Goal: Information Seeking & Learning: Understand process/instructions

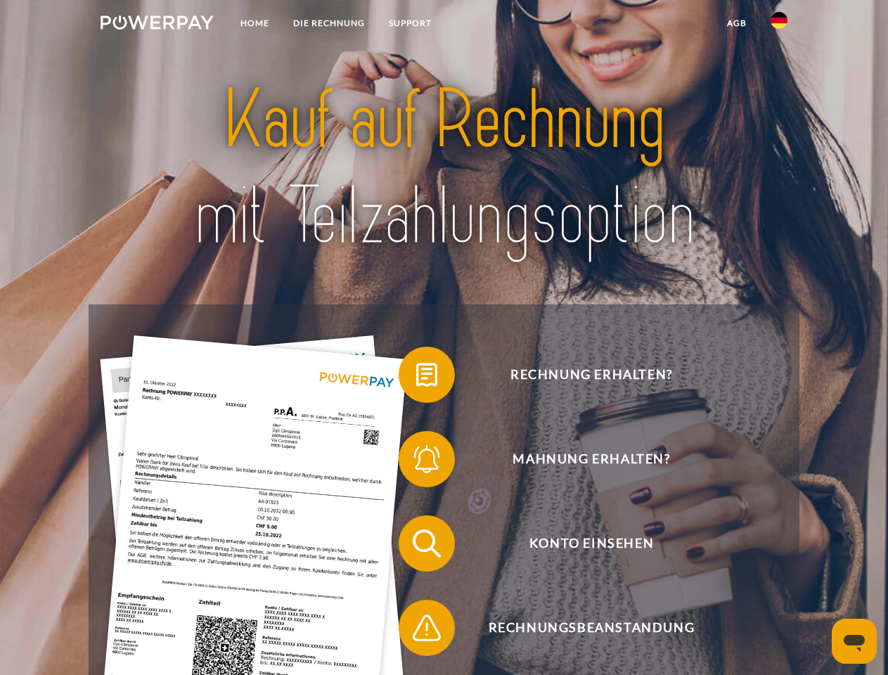
click at [157, 25] on img at bounding box center [157, 22] width 113 height 14
click at [779, 25] on img at bounding box center [778, 20] width 17 height 17
click at [736, 23] on link "agb" at bounding box center [737, 23] width 44 height 25
click at [416, 378] on span at bounding box center [405, 375] width 70 height 70
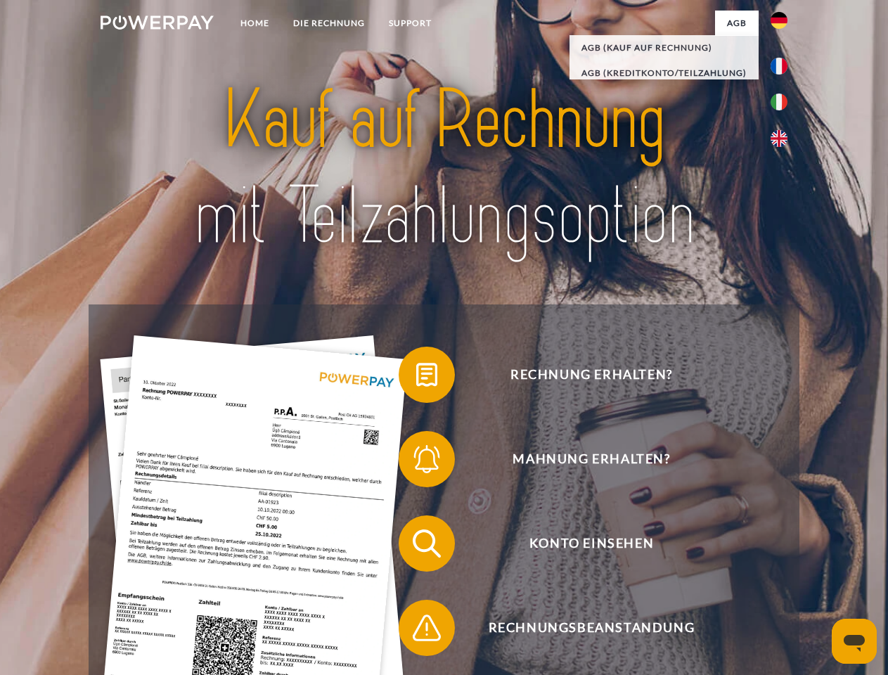
click at [416, 462] on span at bounding box center [405, 459] width 70 height 70
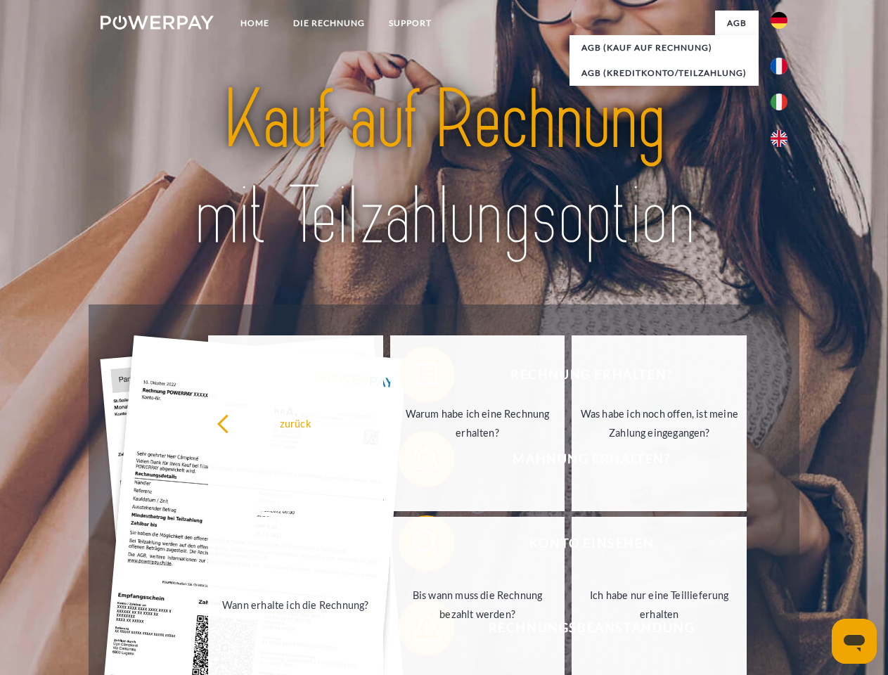
click at [416, 546] on link "Bis wann muss die Rechnung bezahlt werden?" at bounding box center [477, 605] width 175 height 176
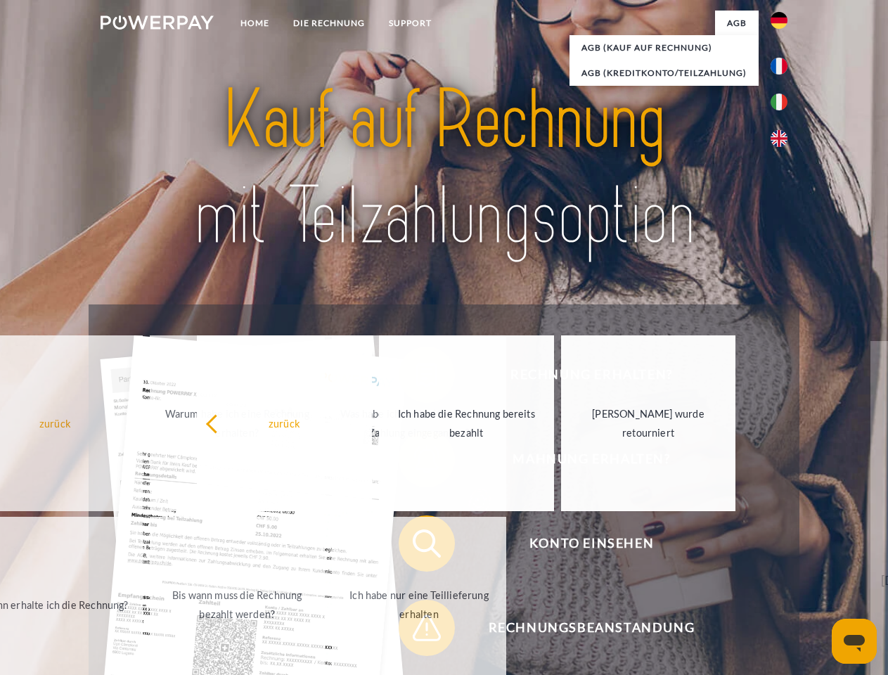
click at [416, 631] on span at bounding box center [405, 628] width 70 height 70
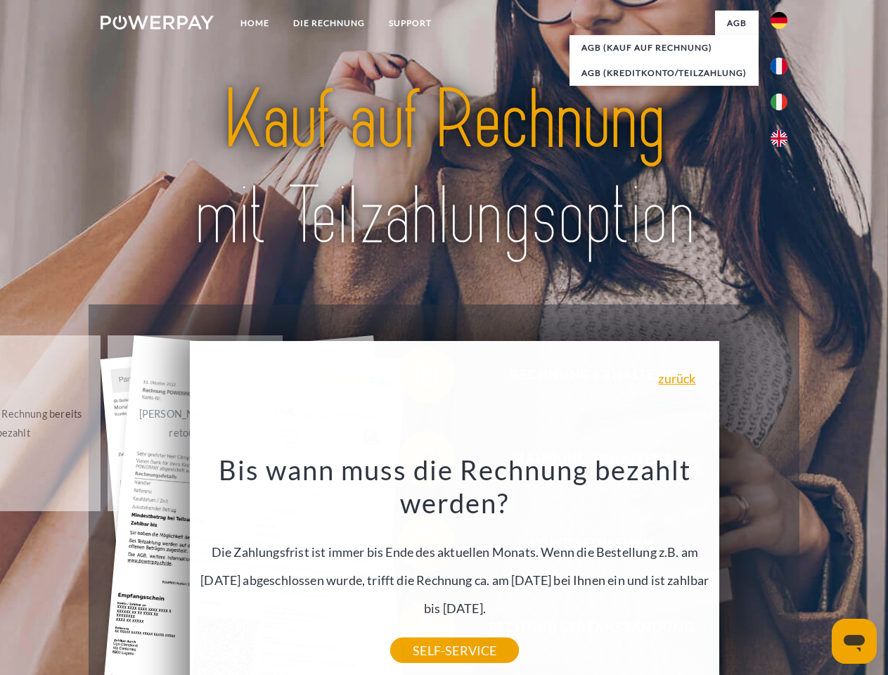
click at [854, 641] on icon "Messaging-Fenster öffnen" at bounding box center [854, 643] width 21 height 17
